Goal: Find specific page/section: Find specific page/section

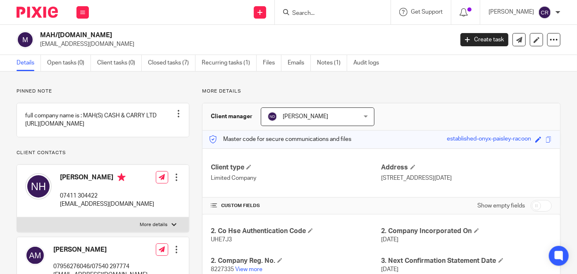
scroll to position [75, 0]
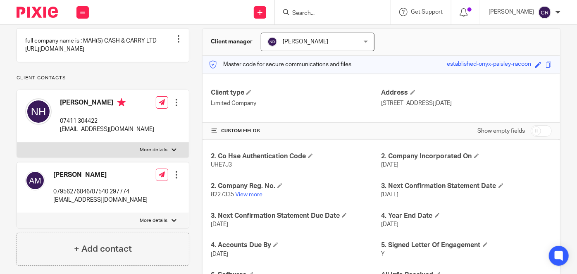
click at [339, 7] on form at bounding box center [335, 12] width 88 height 10
click at [299, 15] on input "Search" at bounding box center [328, 13] width 74 height 7
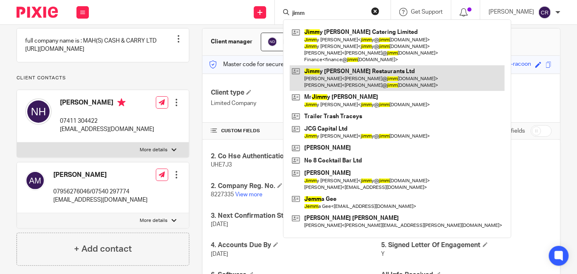
type input "jimm"
click at [350, 77] on link at bounding box center [397, 78] width 215 height 26
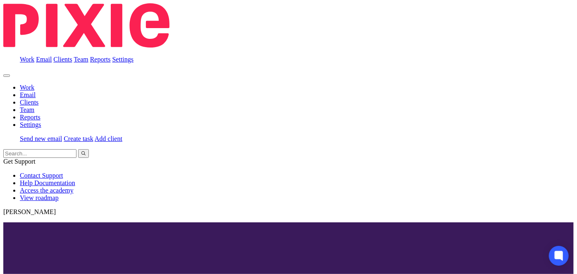
scroll to position [189, 0]
